Goal: Communication & Community: Answer question/provide support

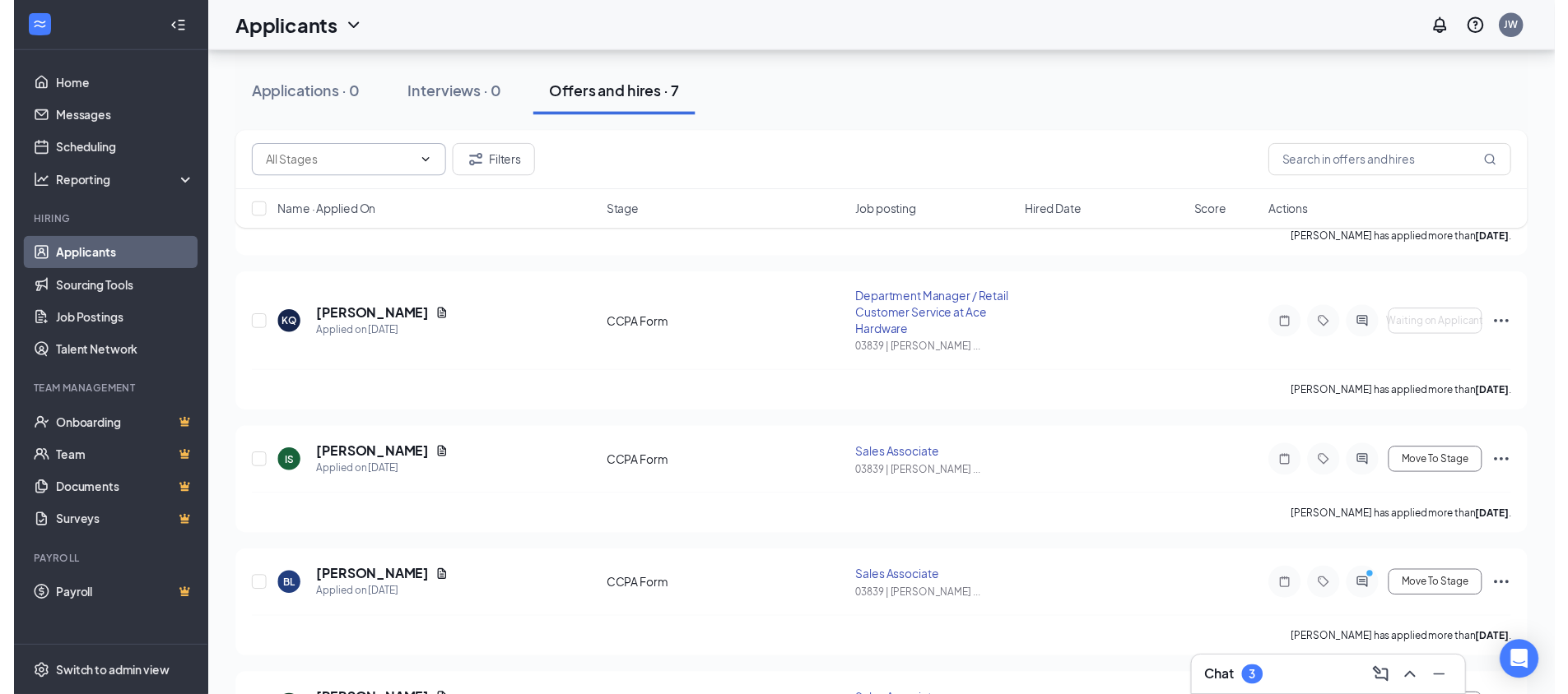
scroll to position [247, 0]
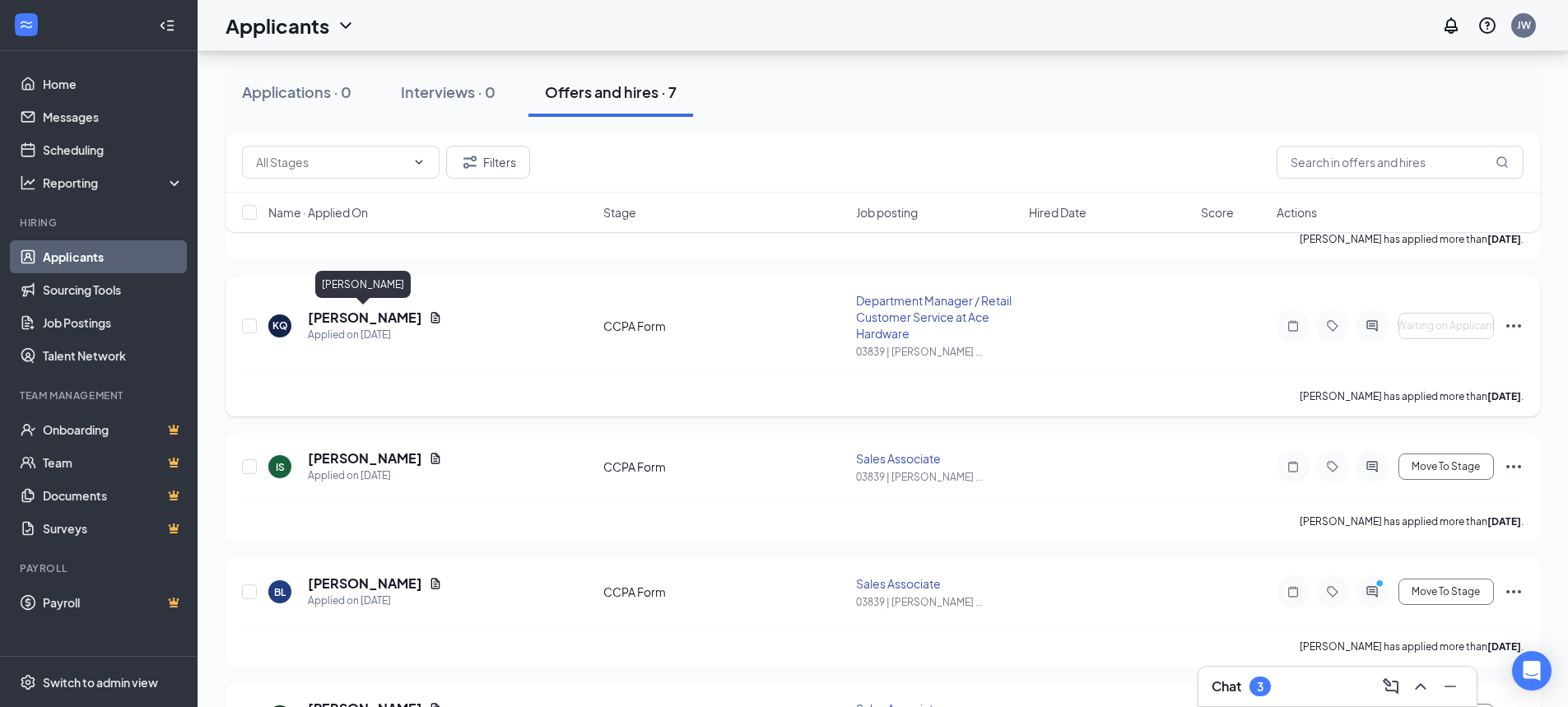
click at [378, 320] on h5 "[PERSON_NAME]" at bounding box center [364, 318] width 114 height 18
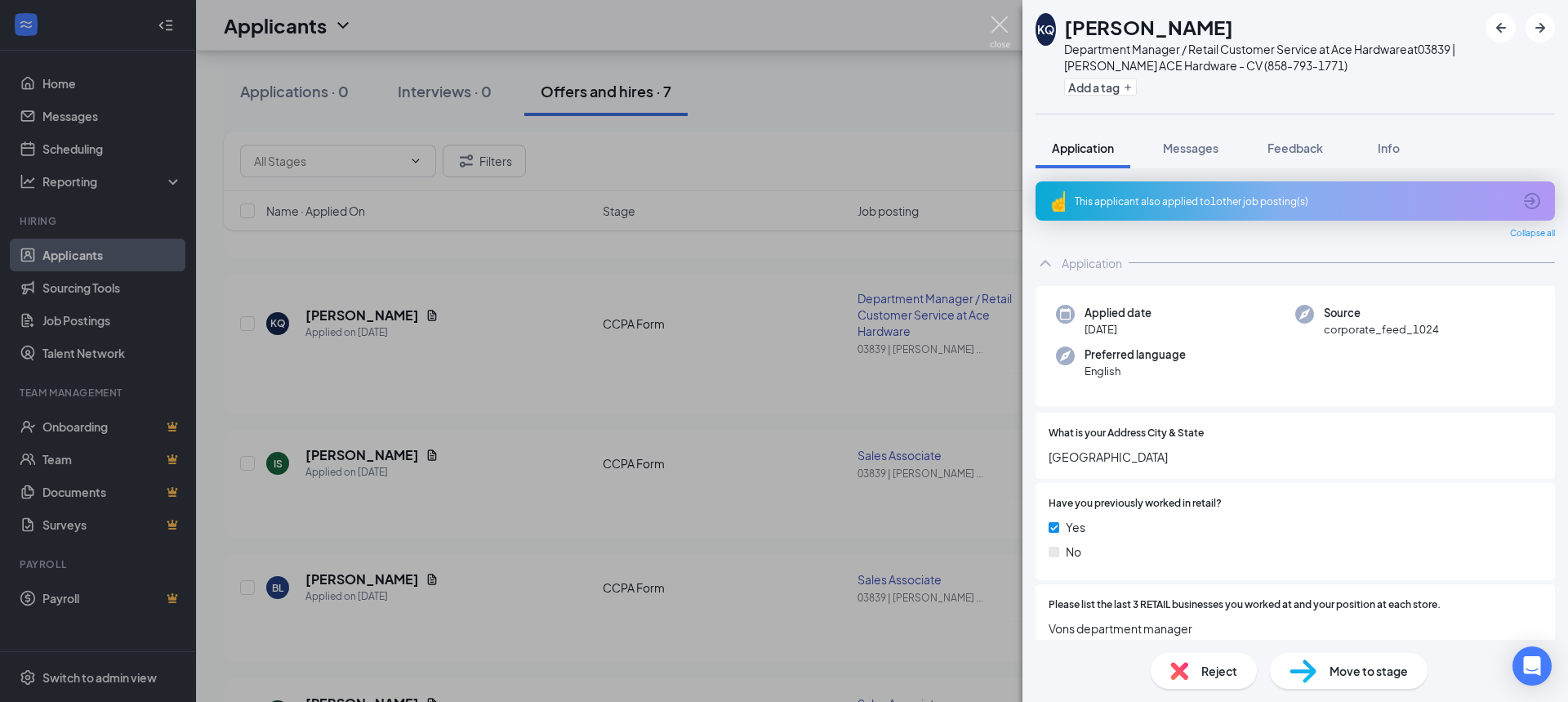
click at [998, 23] on img at bounding box center [999, 33] width 21 height 32
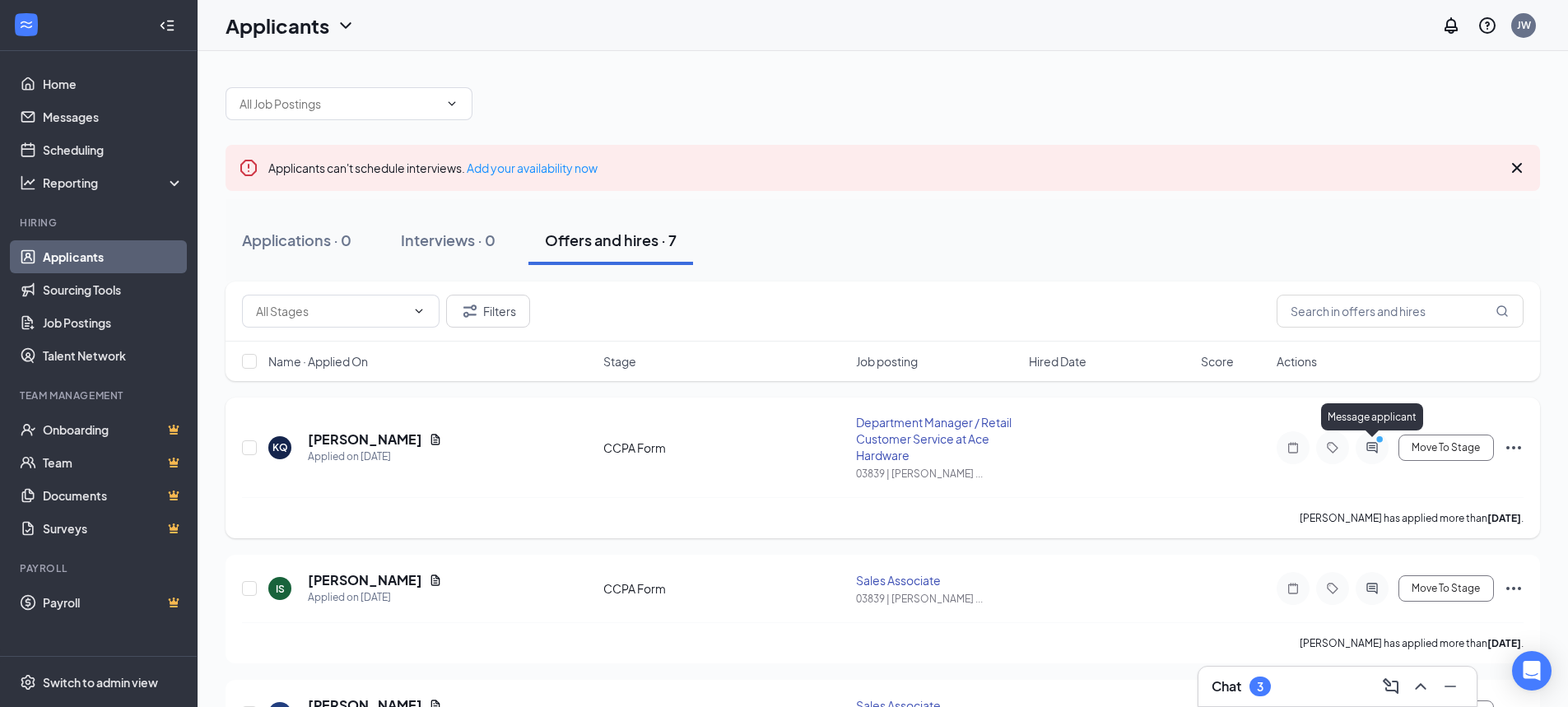
click at [1371, 442] on icon "PrimaryDot" at bounding box center [1381, 441] width 20 height 13
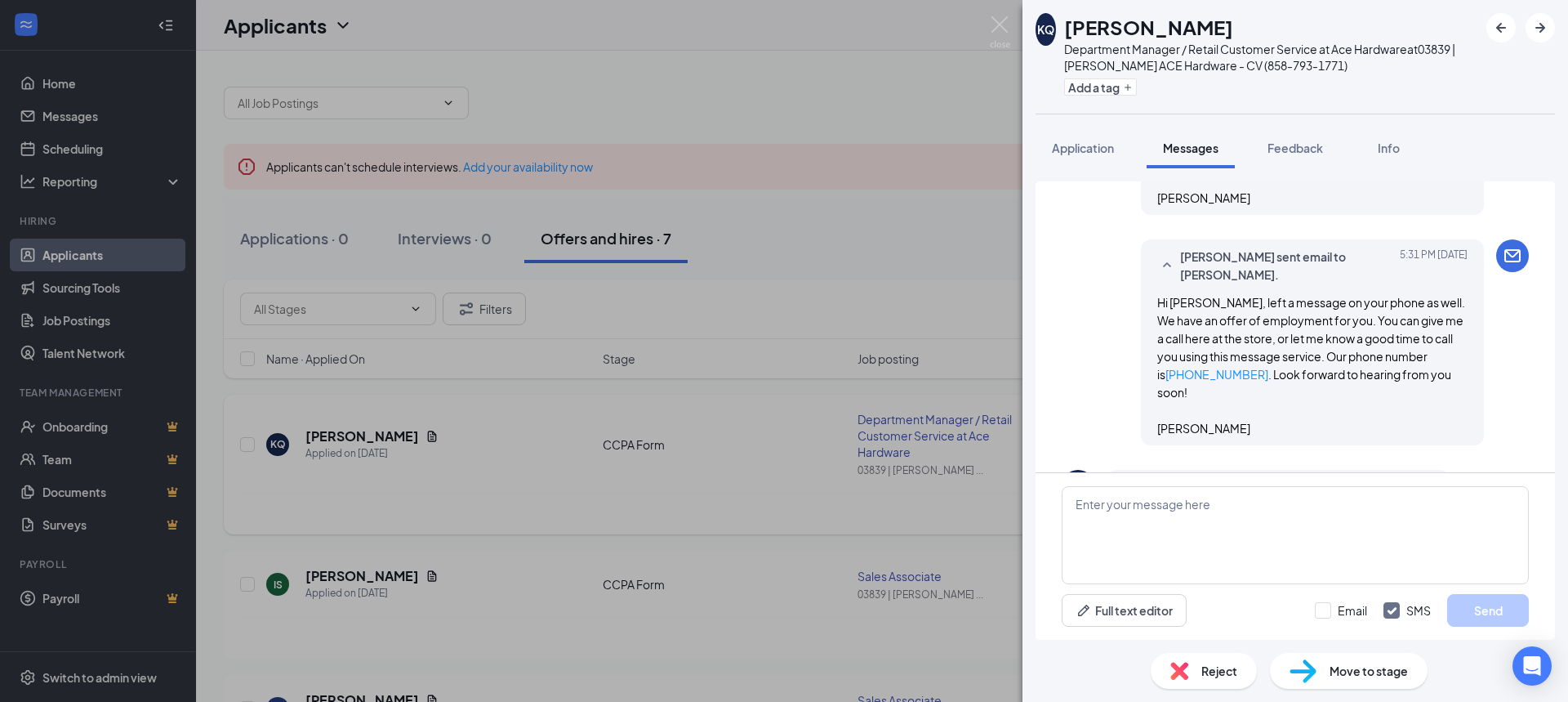
scroll to position [904, 0]
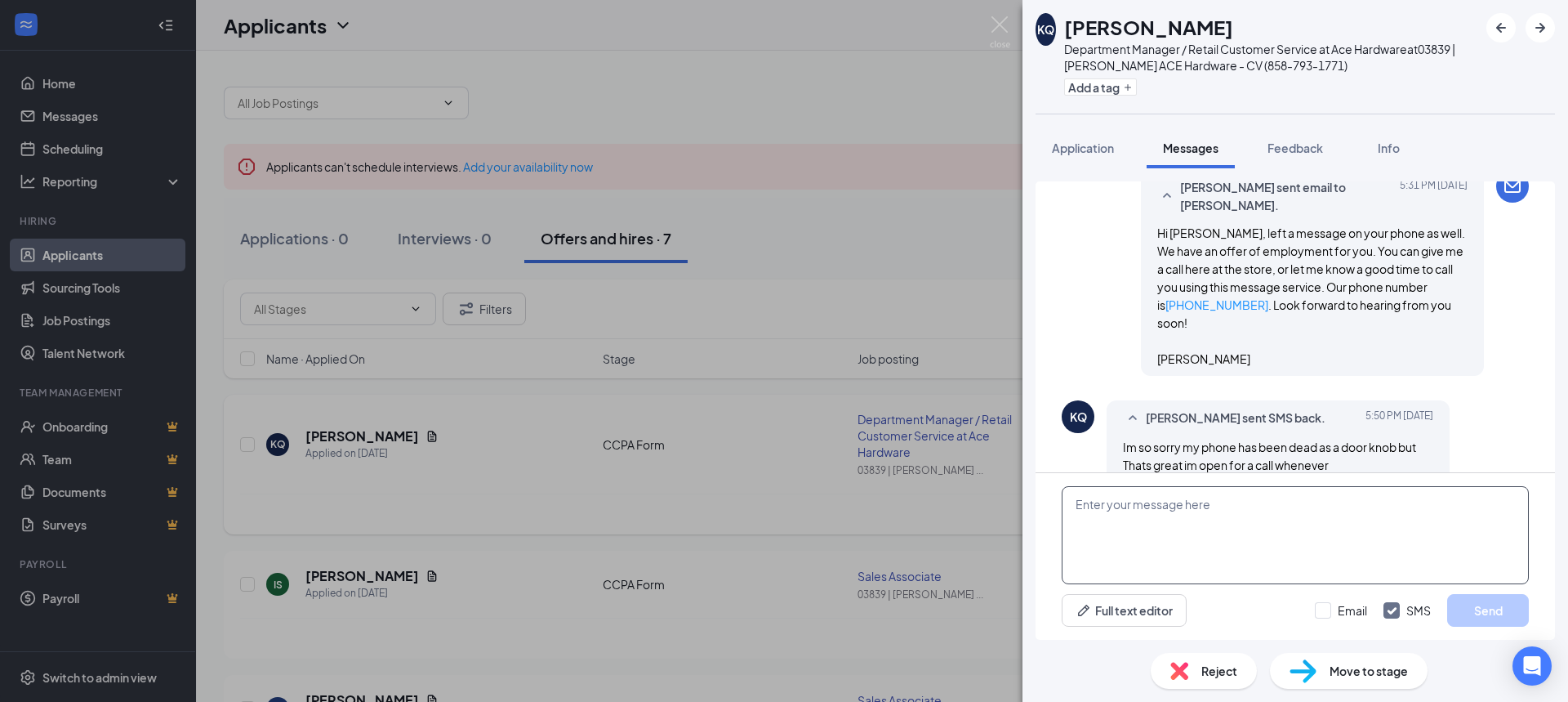
click at [1139, 508] on textarea at bounding box center [1295, 534] width 467 height 98
type textarea "Very good, call you in a few minutes...Thank you"
click at [1470, 599] on button "Send" at bounding box center [1487, 609] width 82 height 33
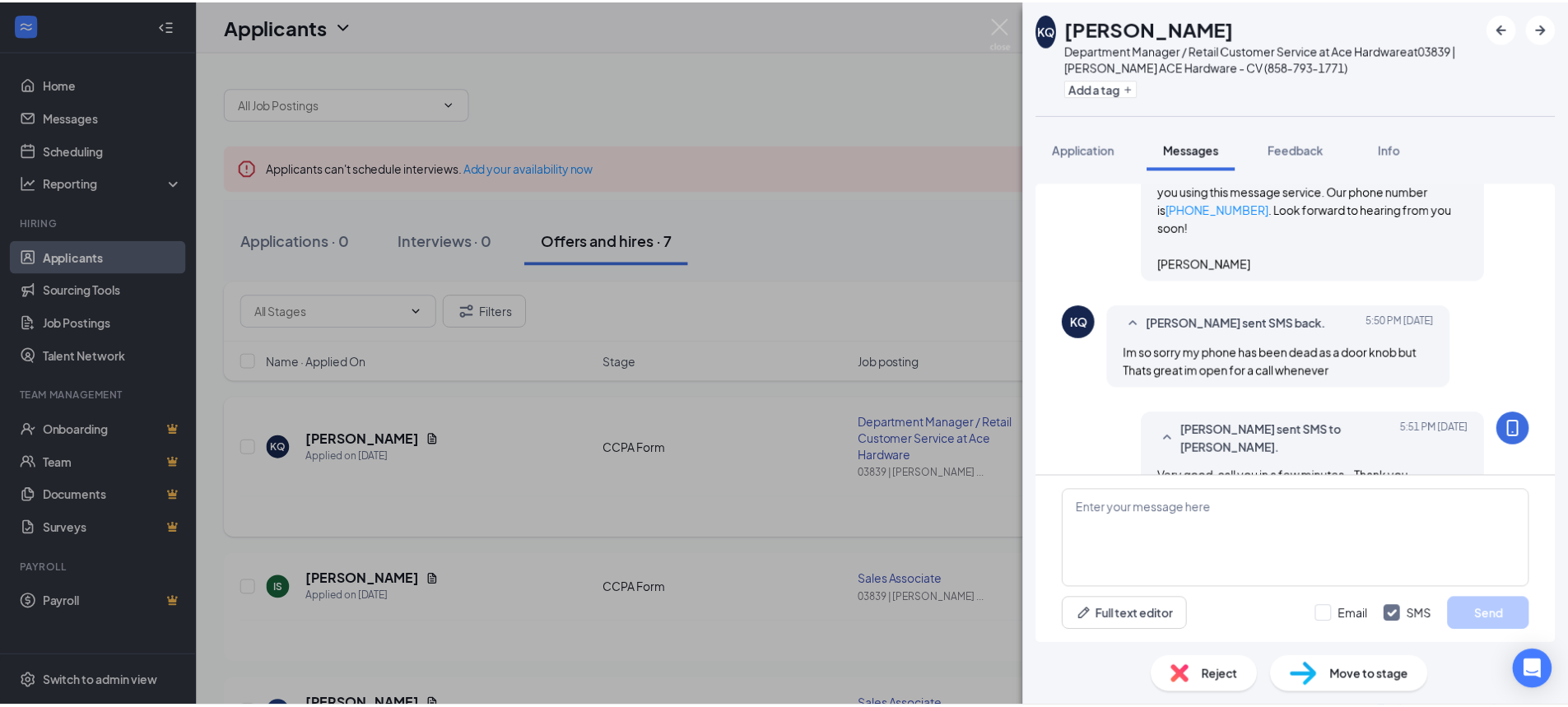
scroll to position [1016, 0]
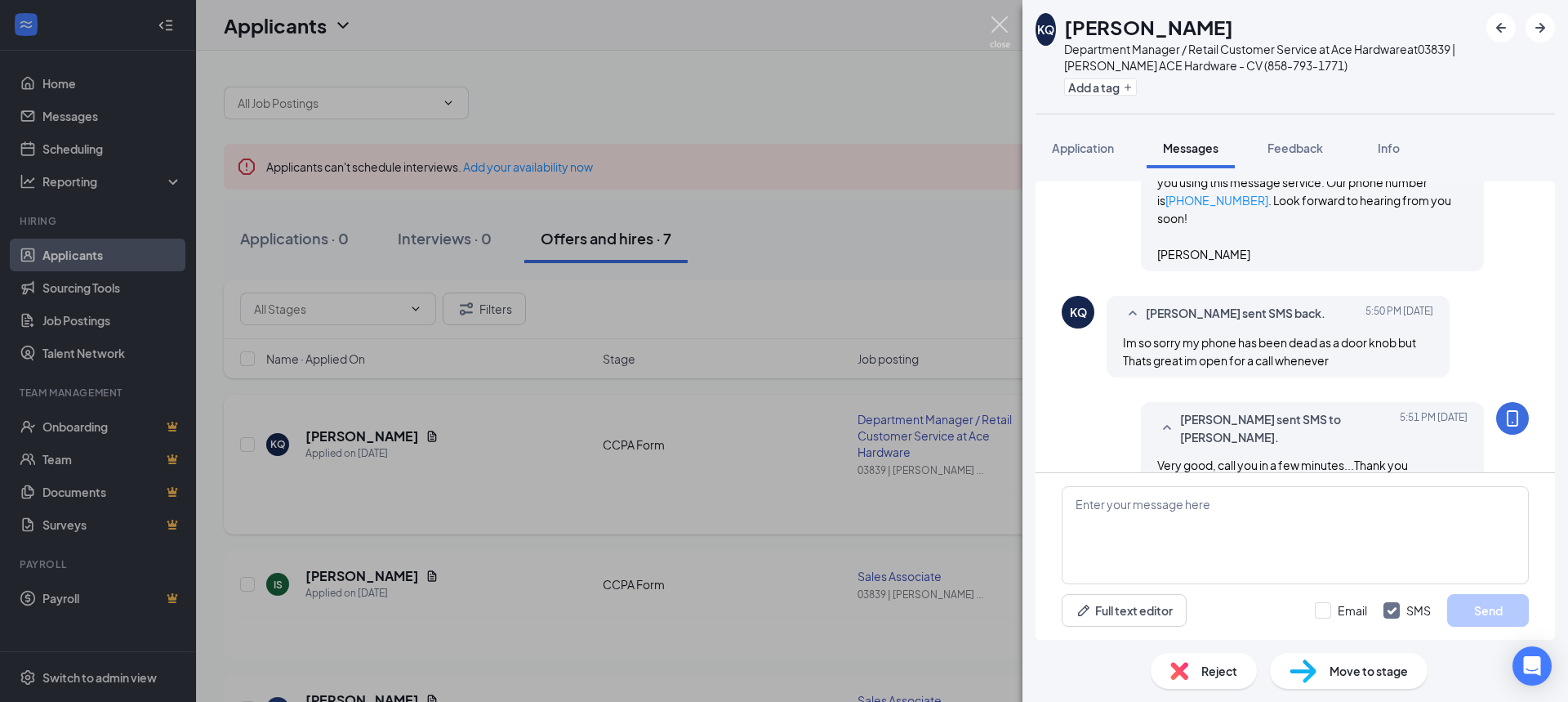
click at [999, 23] on img at bounding box center [999, 33] width 21 height 32
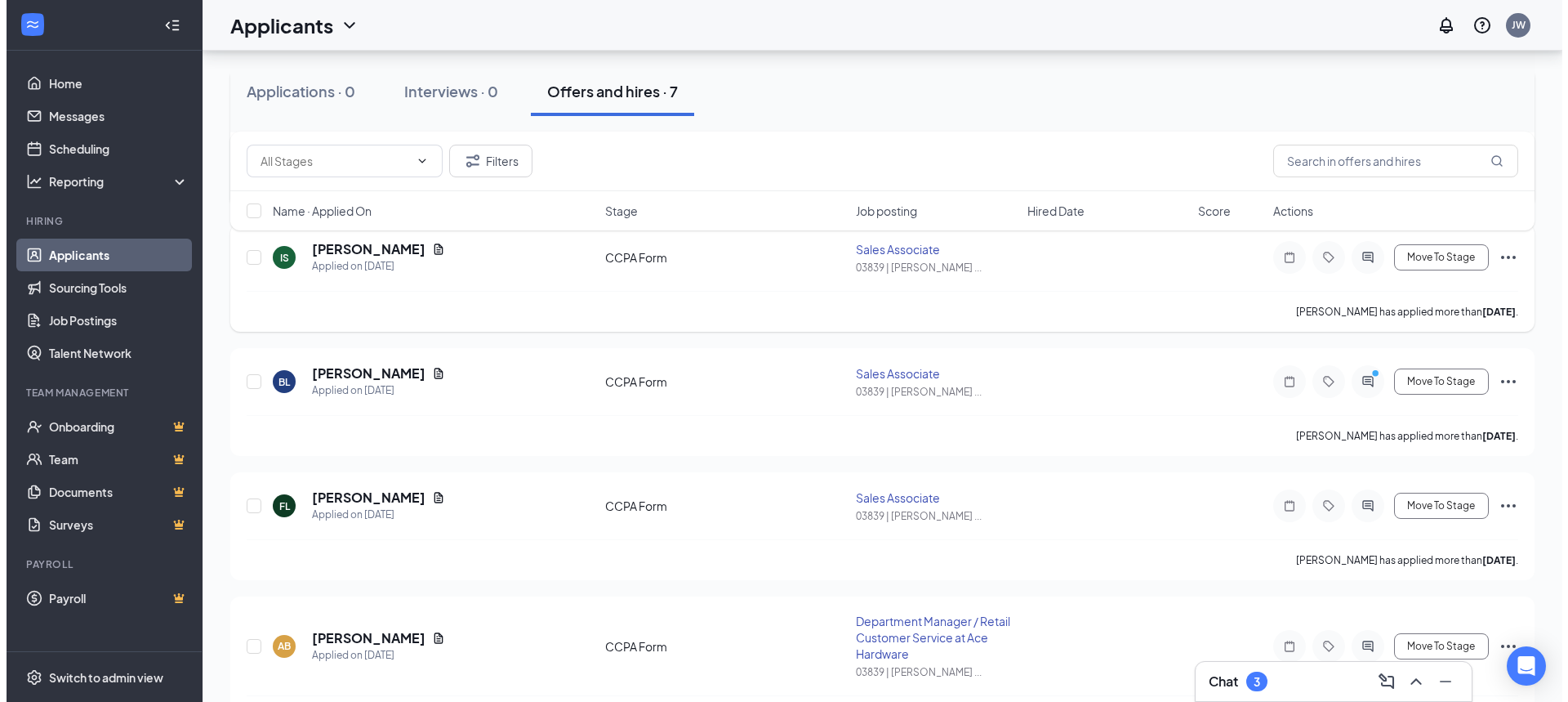
scroll to position [408, 0]
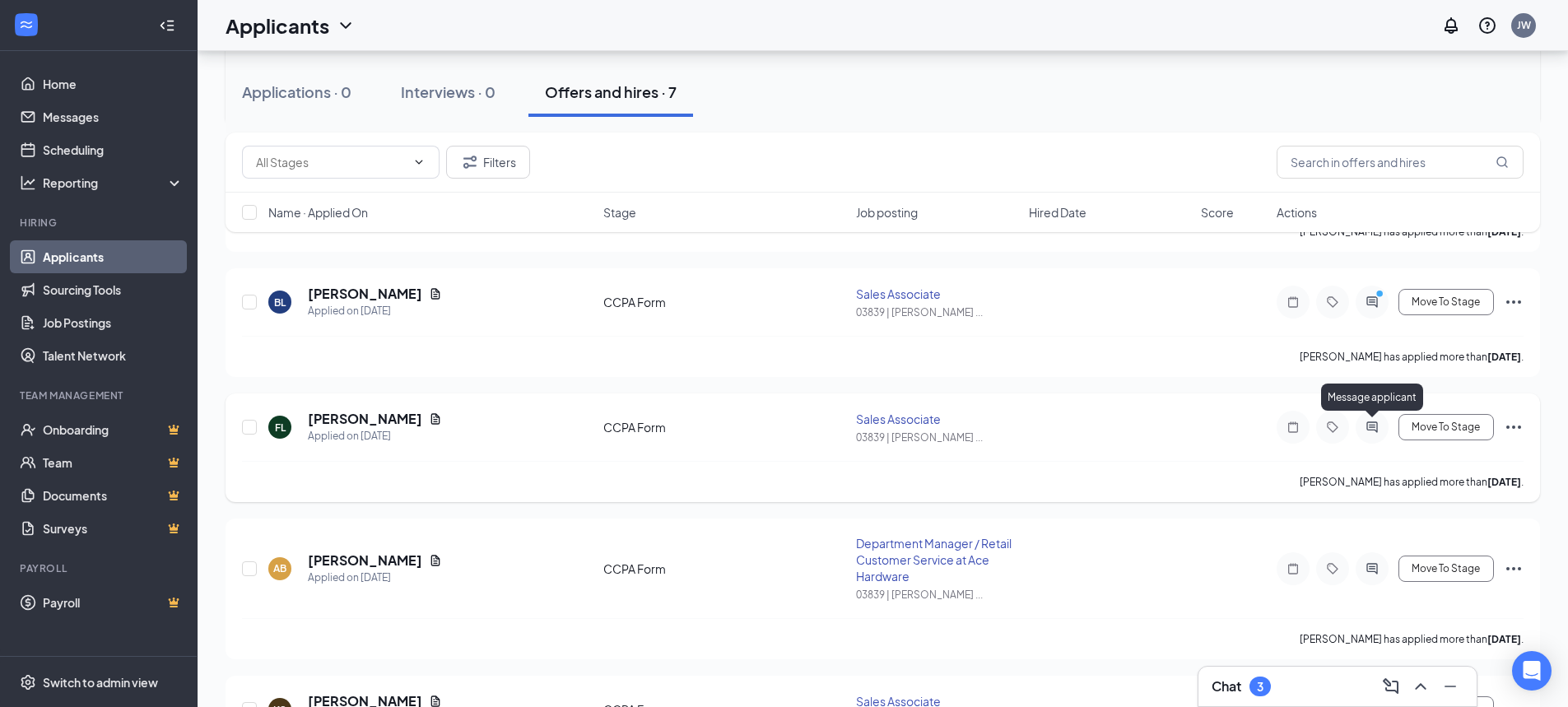
click at [1374, 425] on icon "ActiveChat" at bounding box center [1371, 426] width 11 height 11
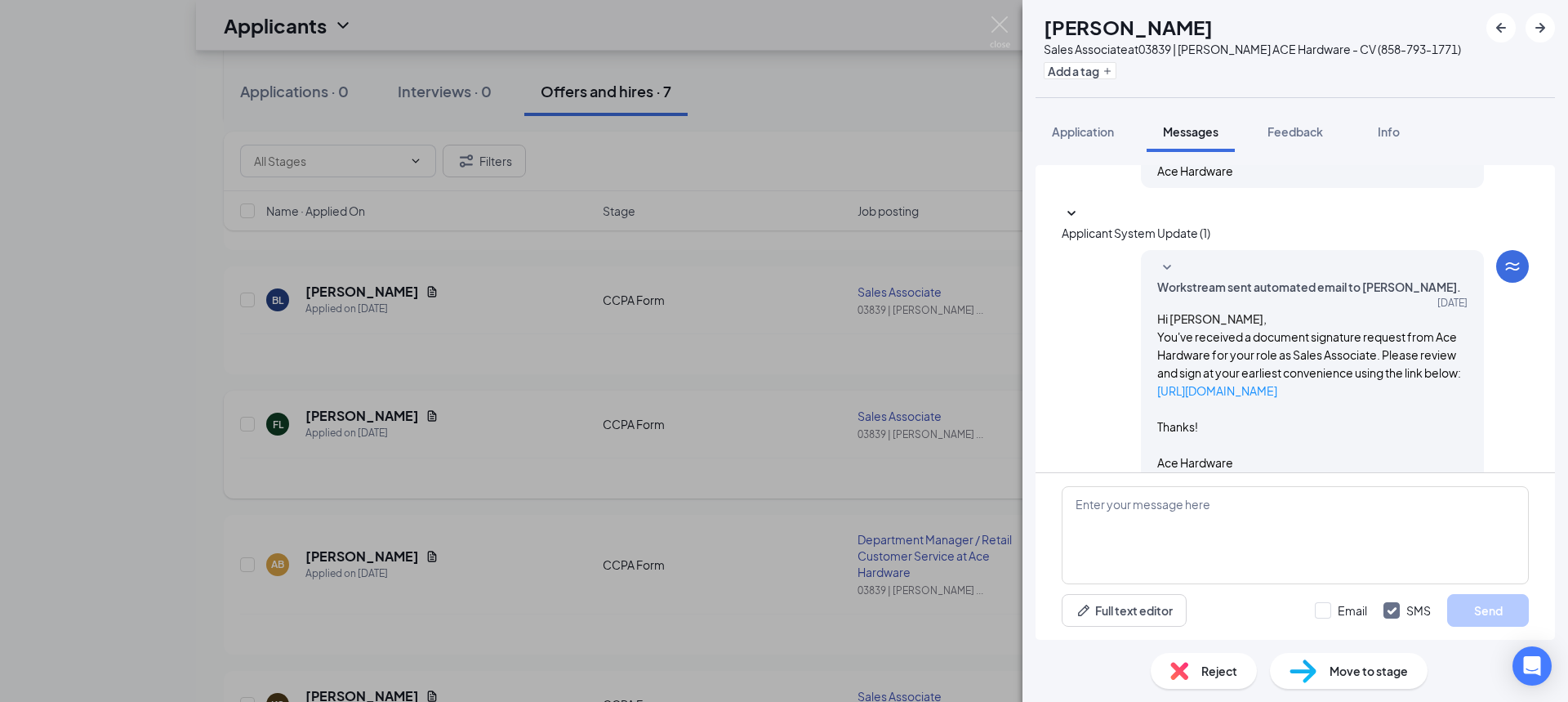
scroll to position [395, 0]
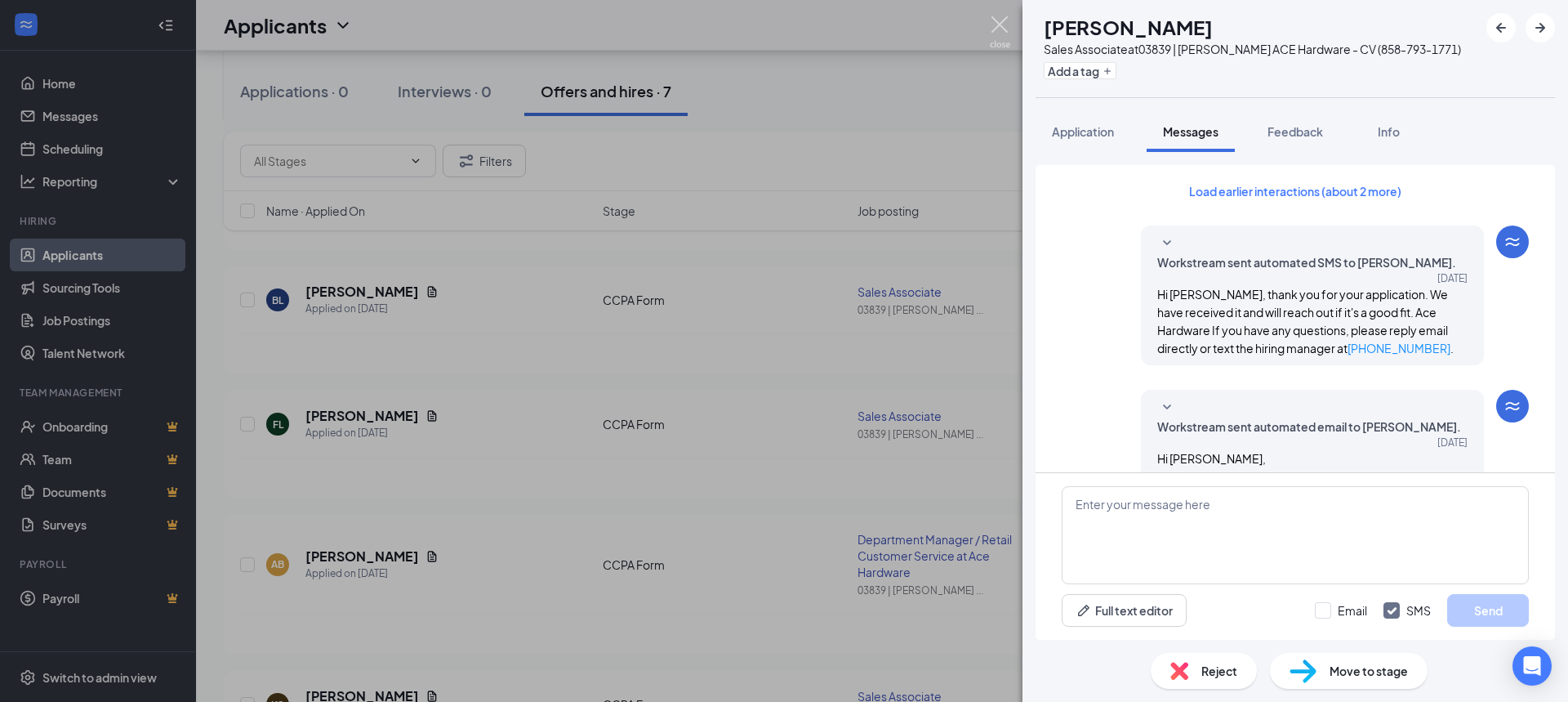
click at [1003, 27] on img at bounding box center [999, 33] width 21 height 32
